Goal: Find specific page/section: Find specific page/section

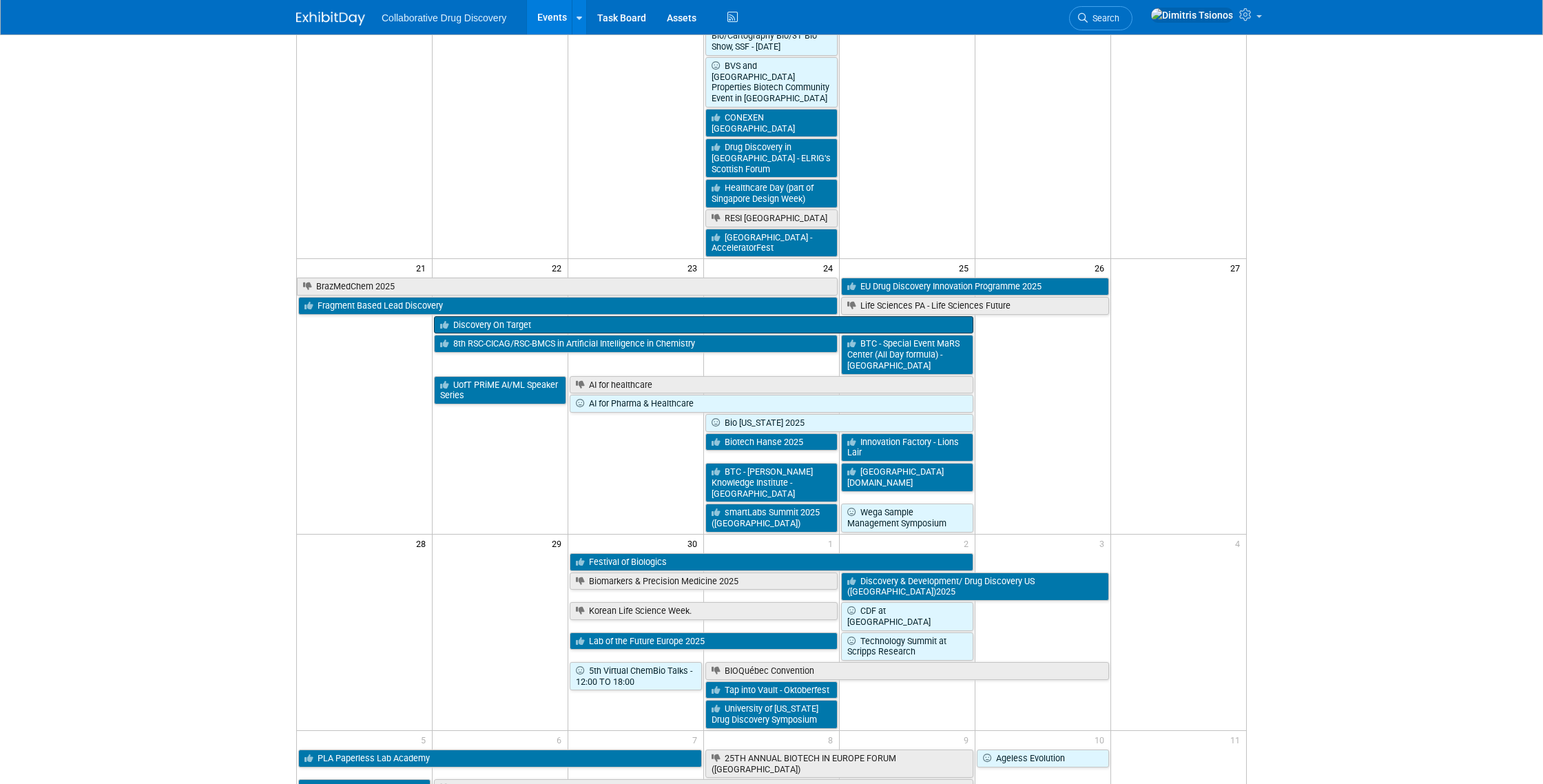
scroll to position [796, 0]
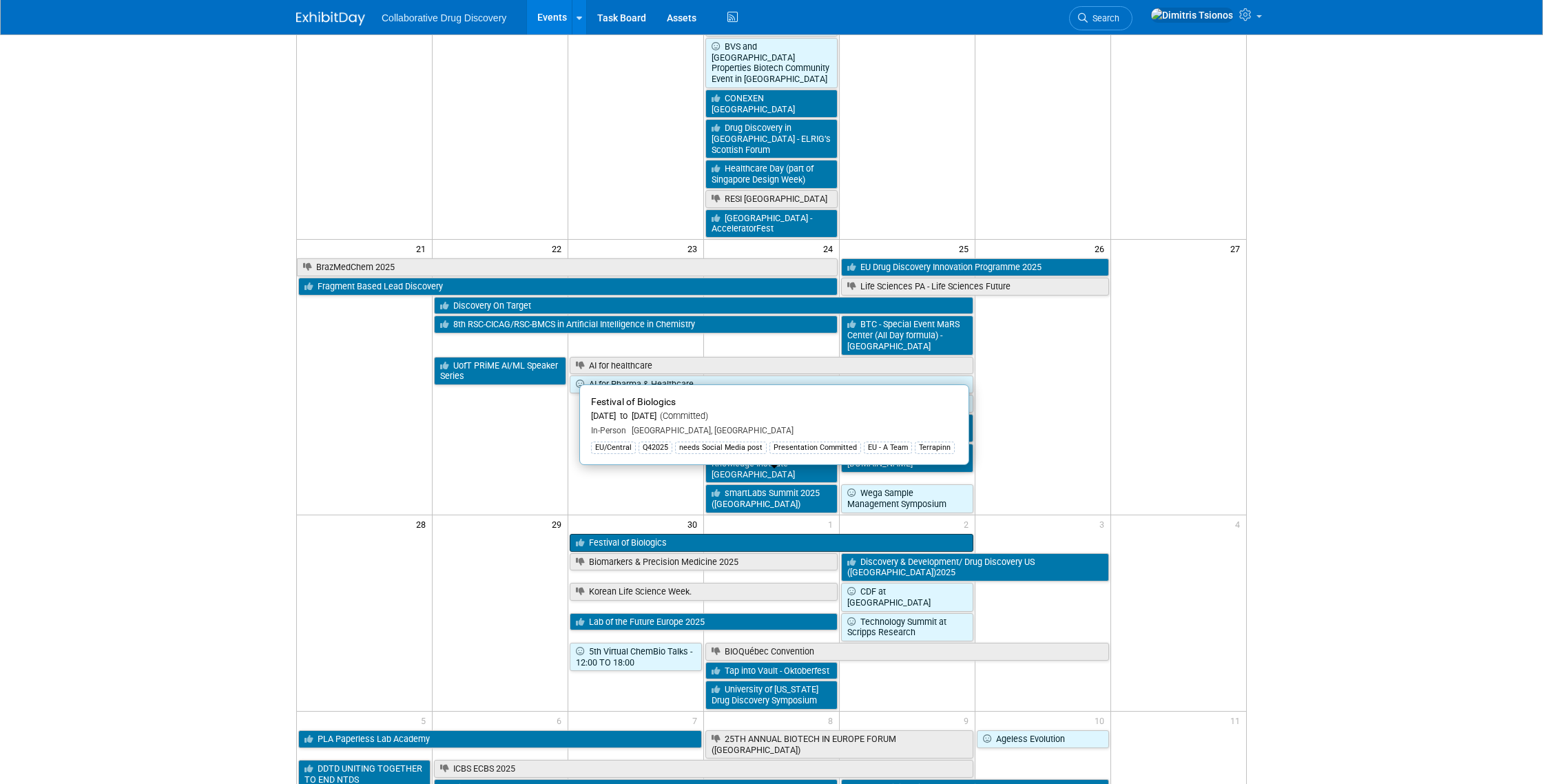
click at [617, 534] on link "Festival of Biologics" at bounding box center [771, 542] width 404 height 18
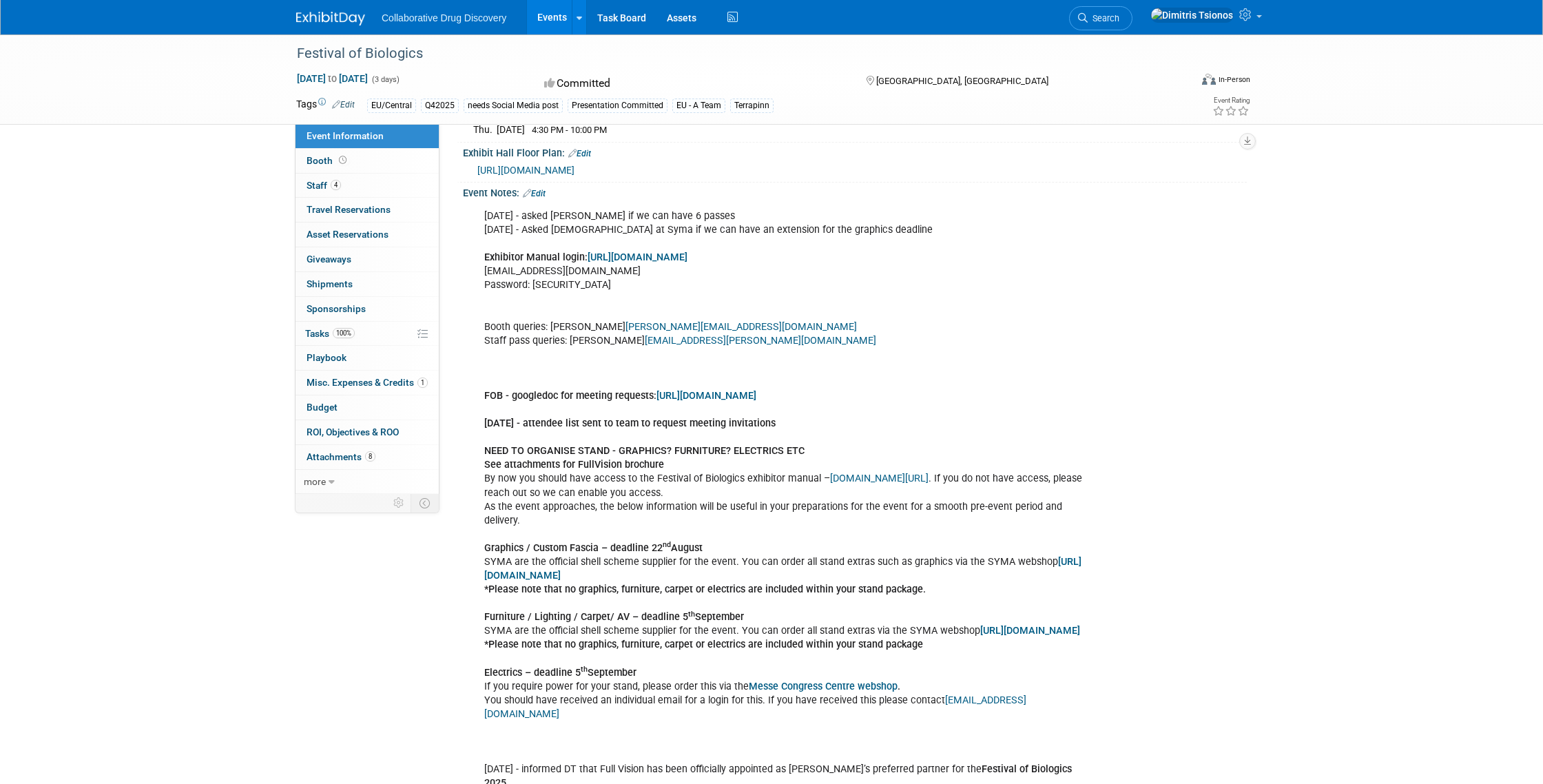
scroll to position [590, 0]
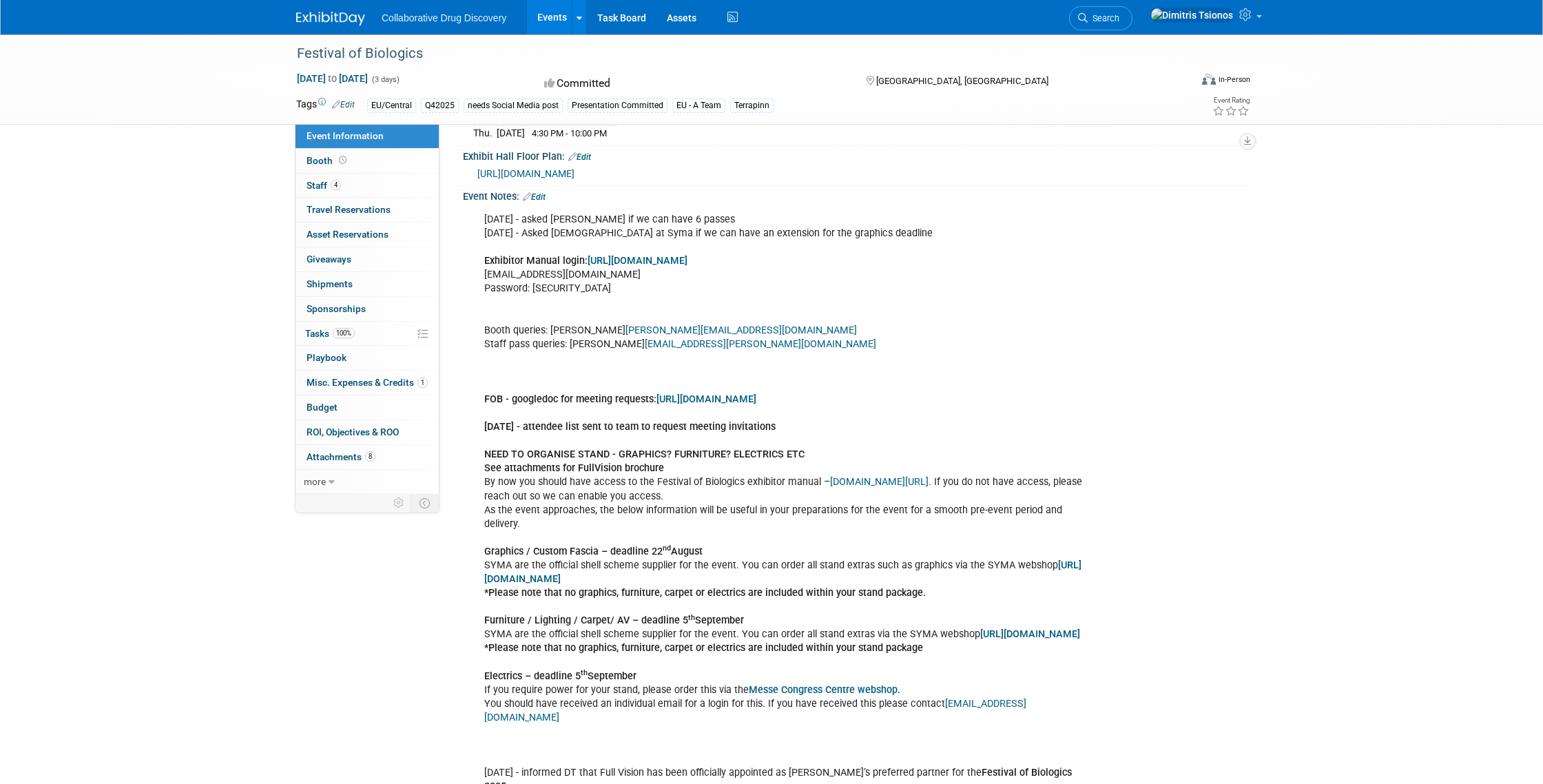
click at [562, 275] on div "[DATE] - asked [PERSON_NAME] if we can have 6 passes [DATE] - Asked [DEMOGRAPHI…" at bounding box center [785, 766] width 621 height 1120
copy div "[EMAIL_ADDRESS][DOMAIN_NAME]"
drag, startPoint x: 534, startPoint y: 290, endPoint x: 614, endPoint y: 288, distance: 80.0
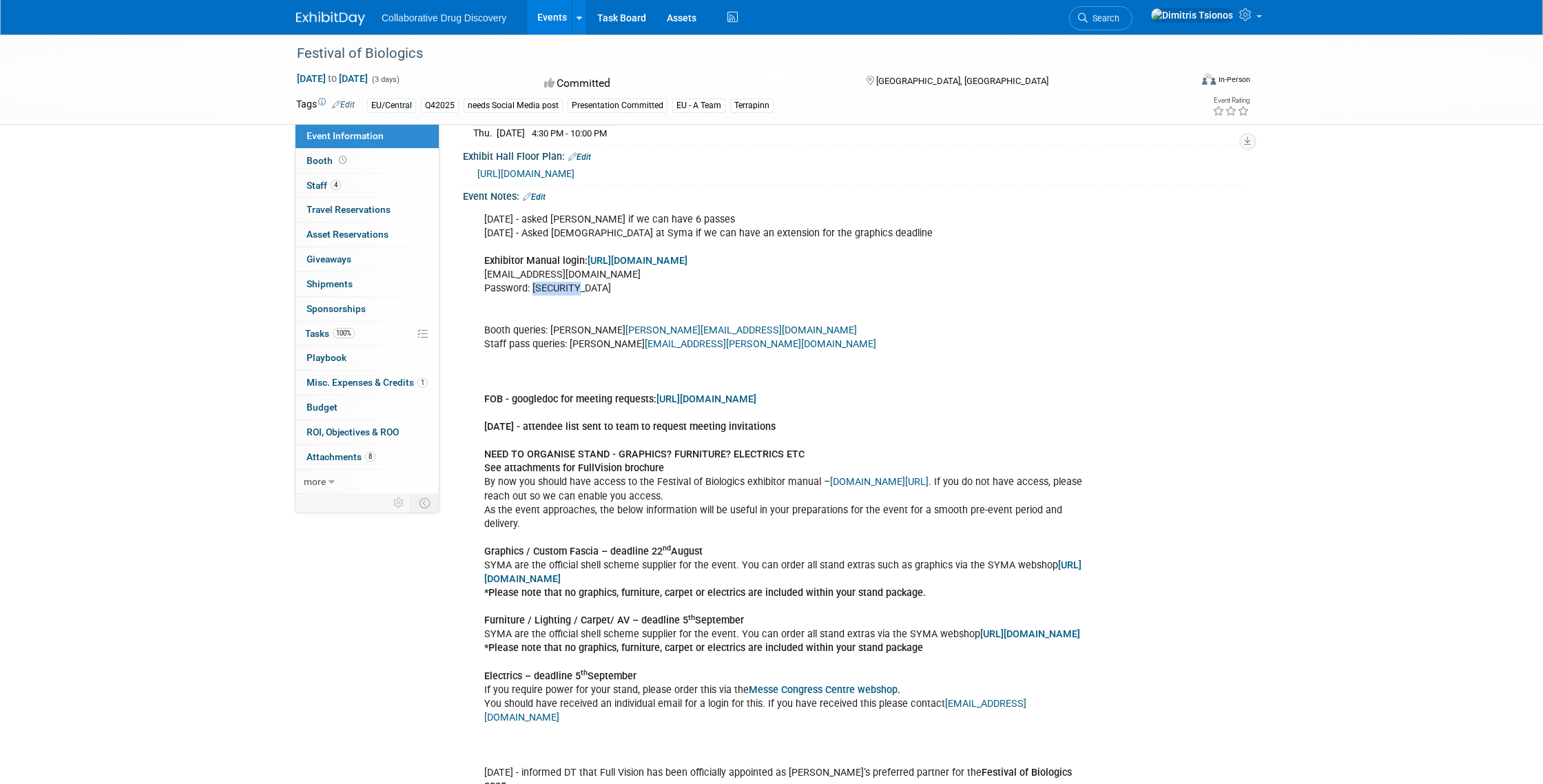
click at [614, 288] on div "[DATE] - asked [PERSON_NAME] if we can have 6 passes [DATE] - Asked [DEMOGRAPHI…" at bounding box center [785, 766] width 621 height 1120
copy div "CDDFOB333"
click at [1120, 22] on span "Search" at bounding box center [1104, 18] width 32 height 10
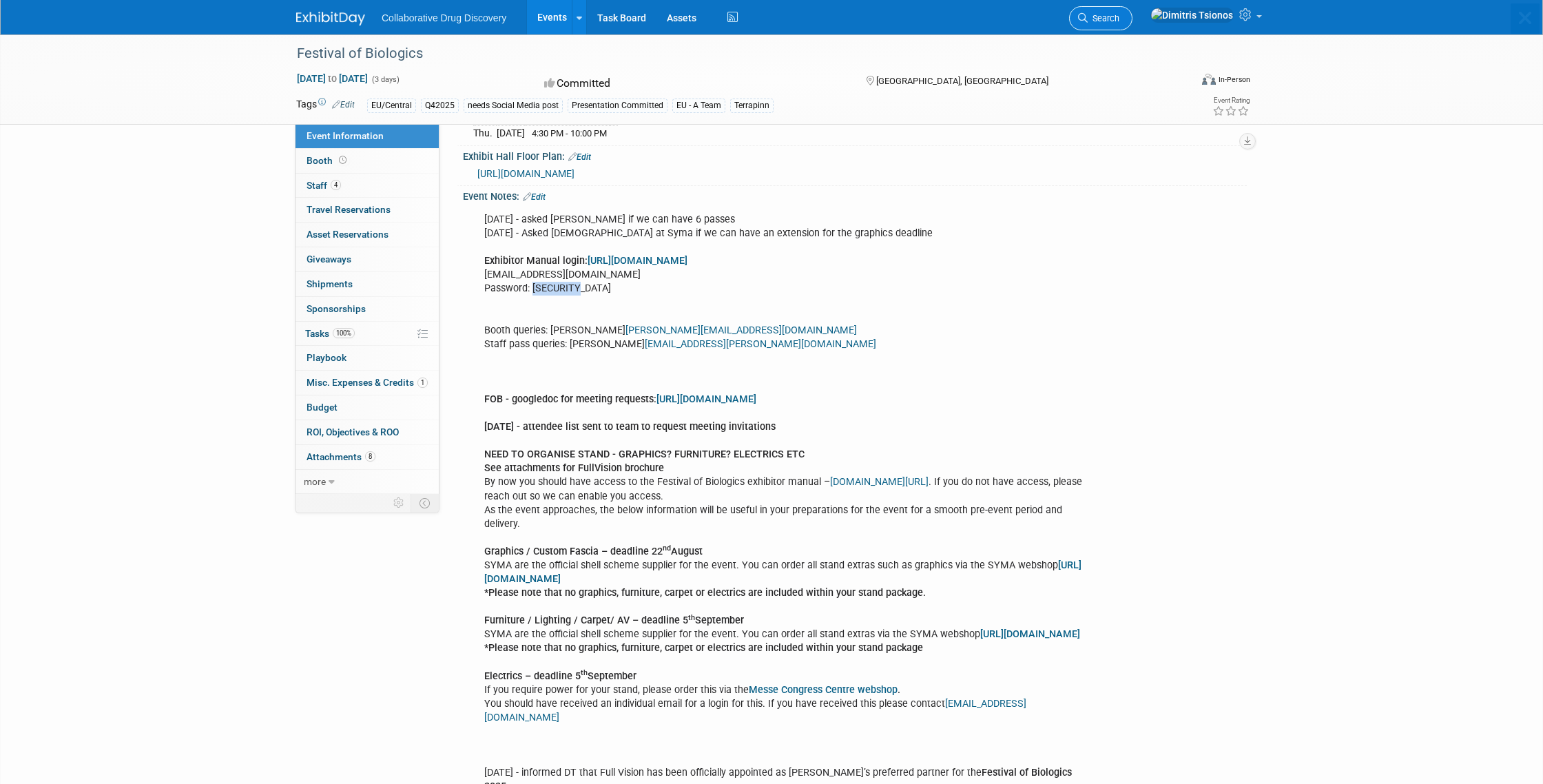
paste input "User No."
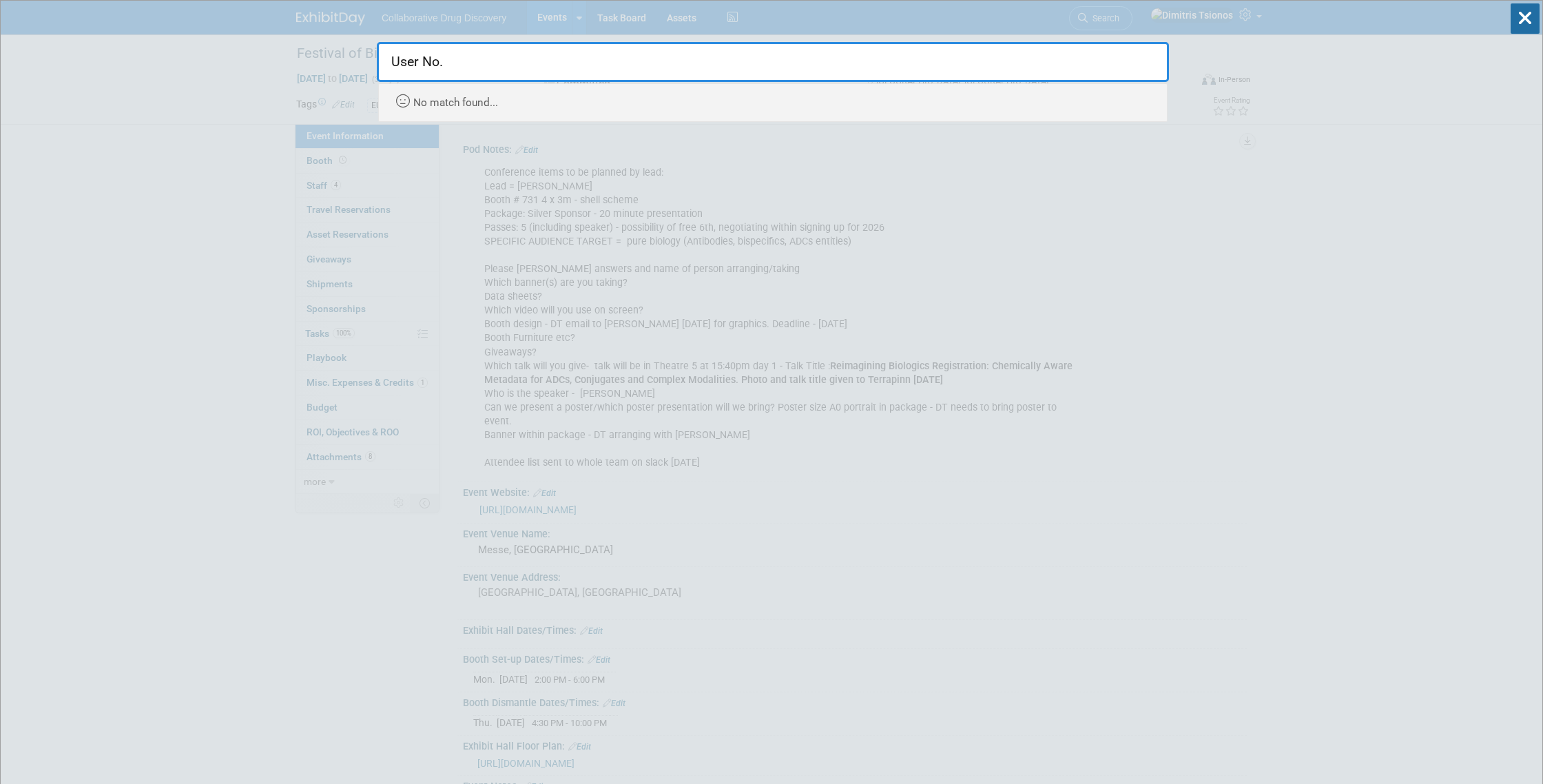
type input "User No."
